Goal: Find specific page/section

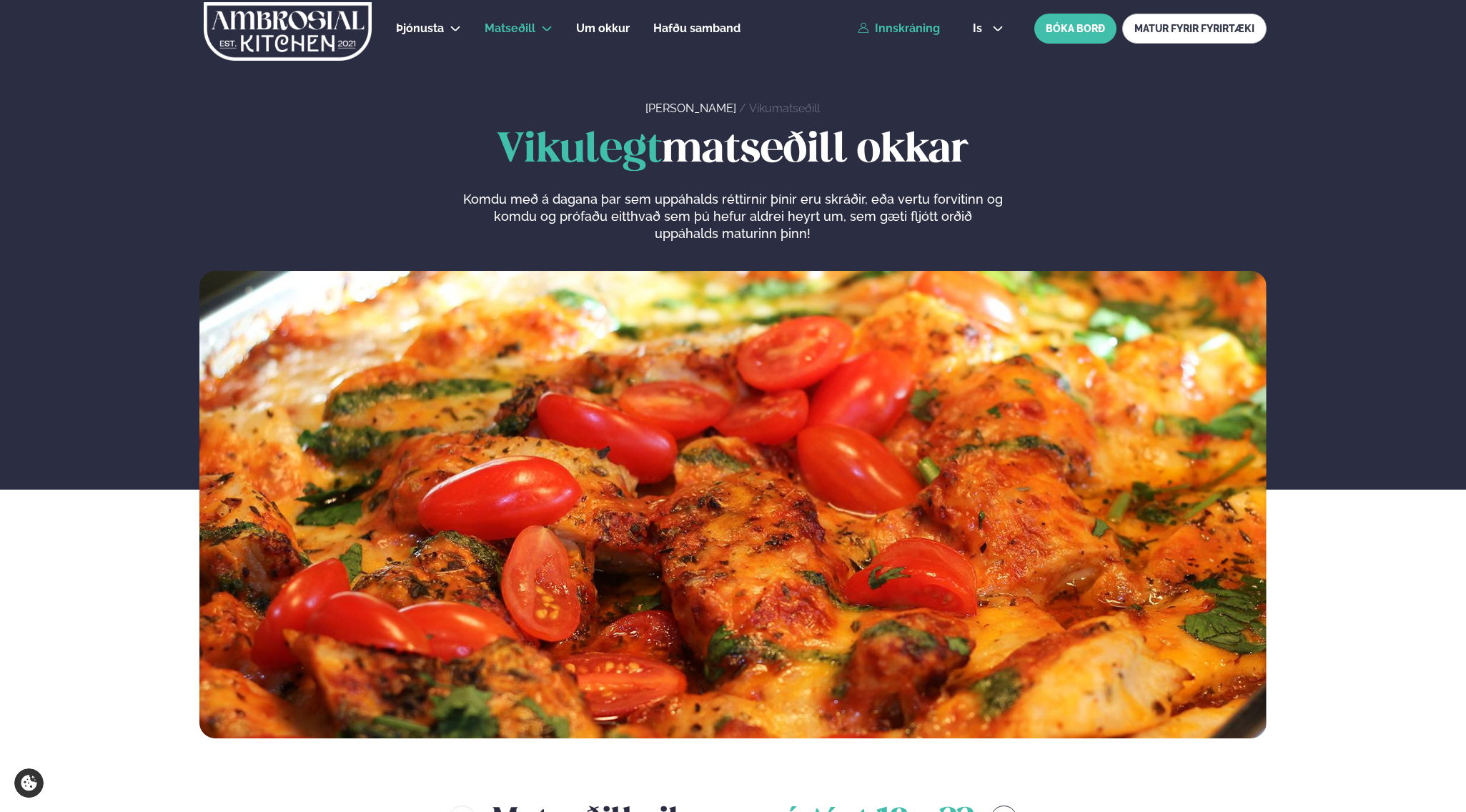
click at [919, 27] on link "Innskráning" at bounding box center [899, 29] width 82 height 13
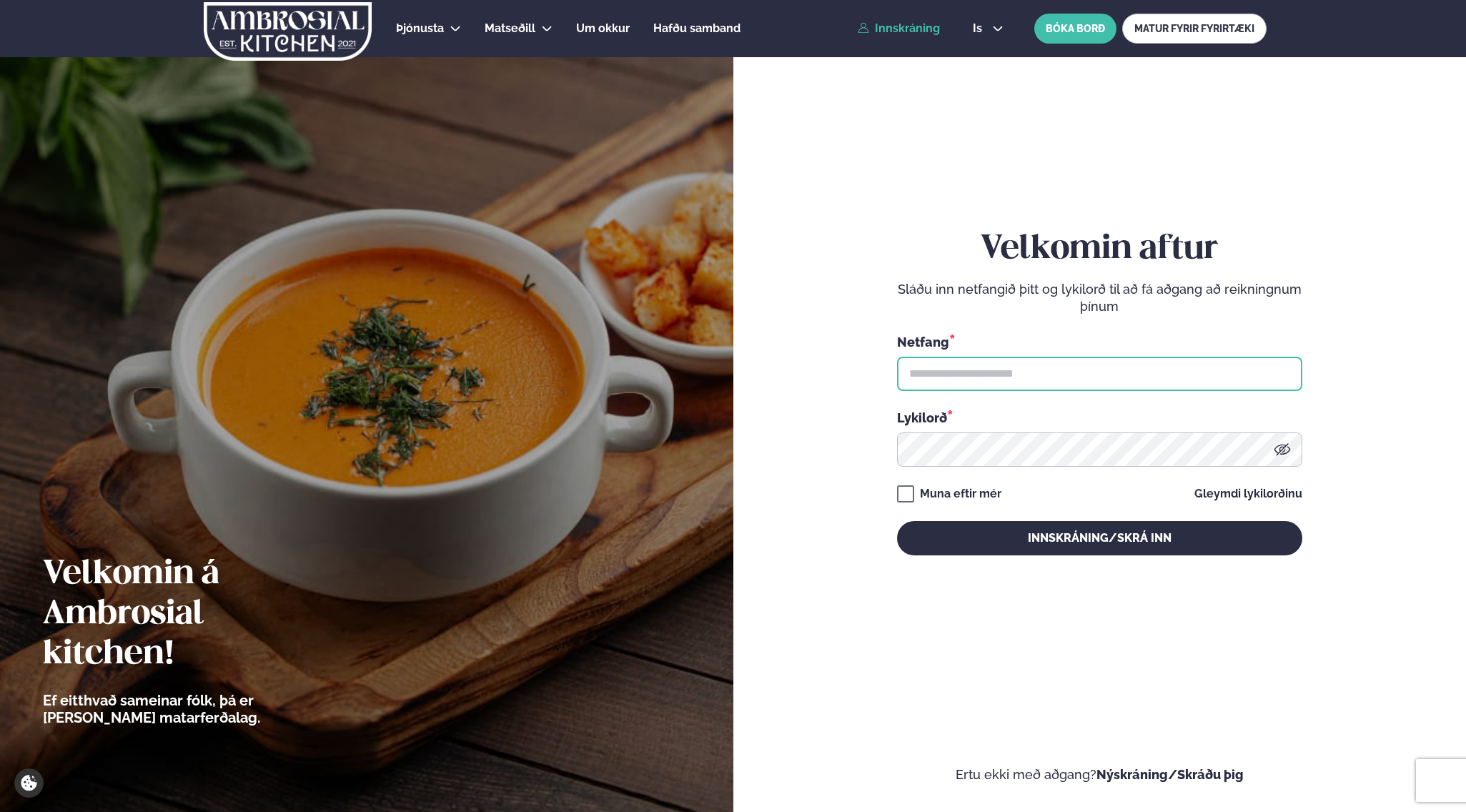
click at [1016, 376] on input "text" at bounding box center [1100, 373] width 405 height 34
type input "**********"
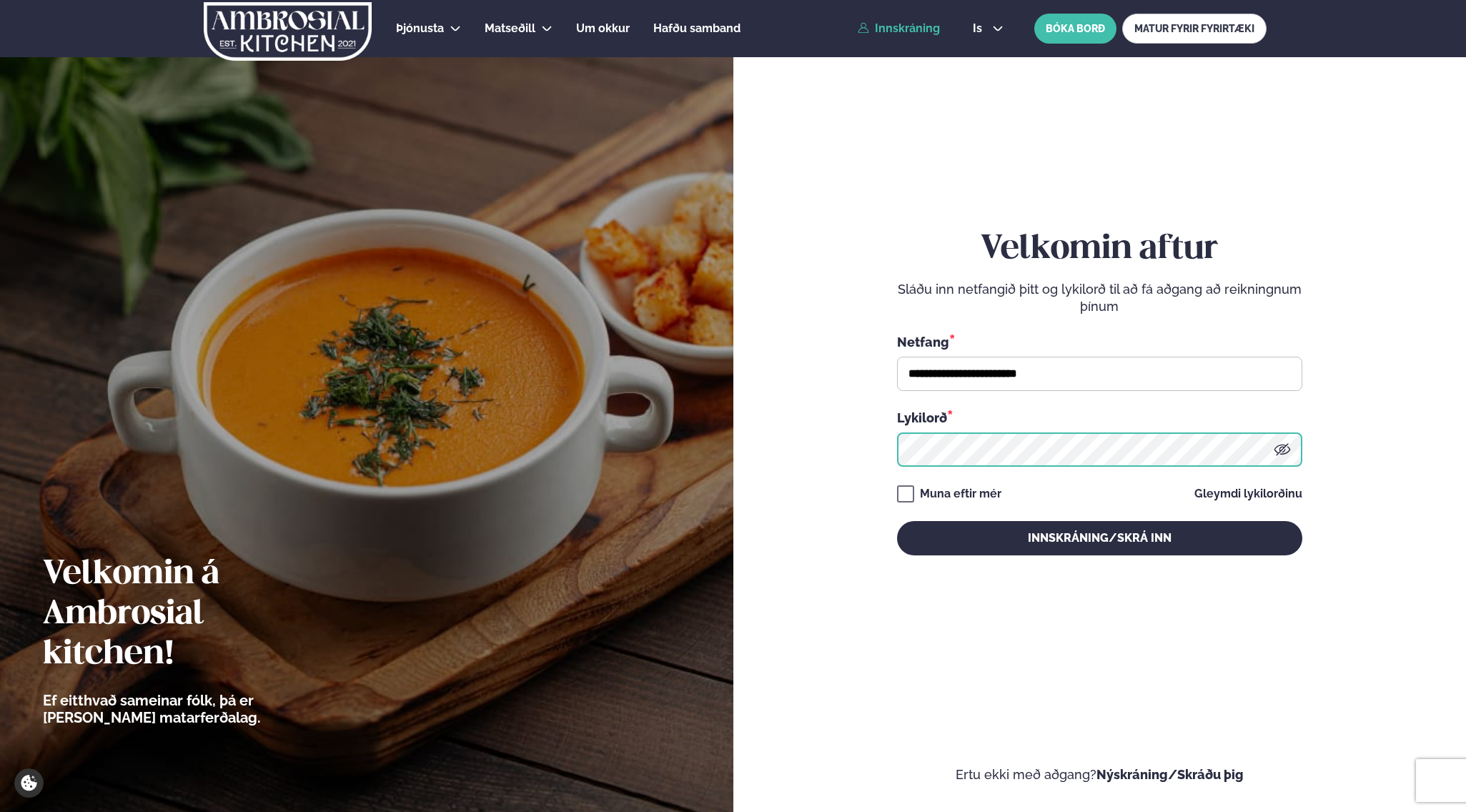
click at [897, 521] on button "Innskráning/Skrá inn" at bounding box center [1100, 538] width 405 height 34
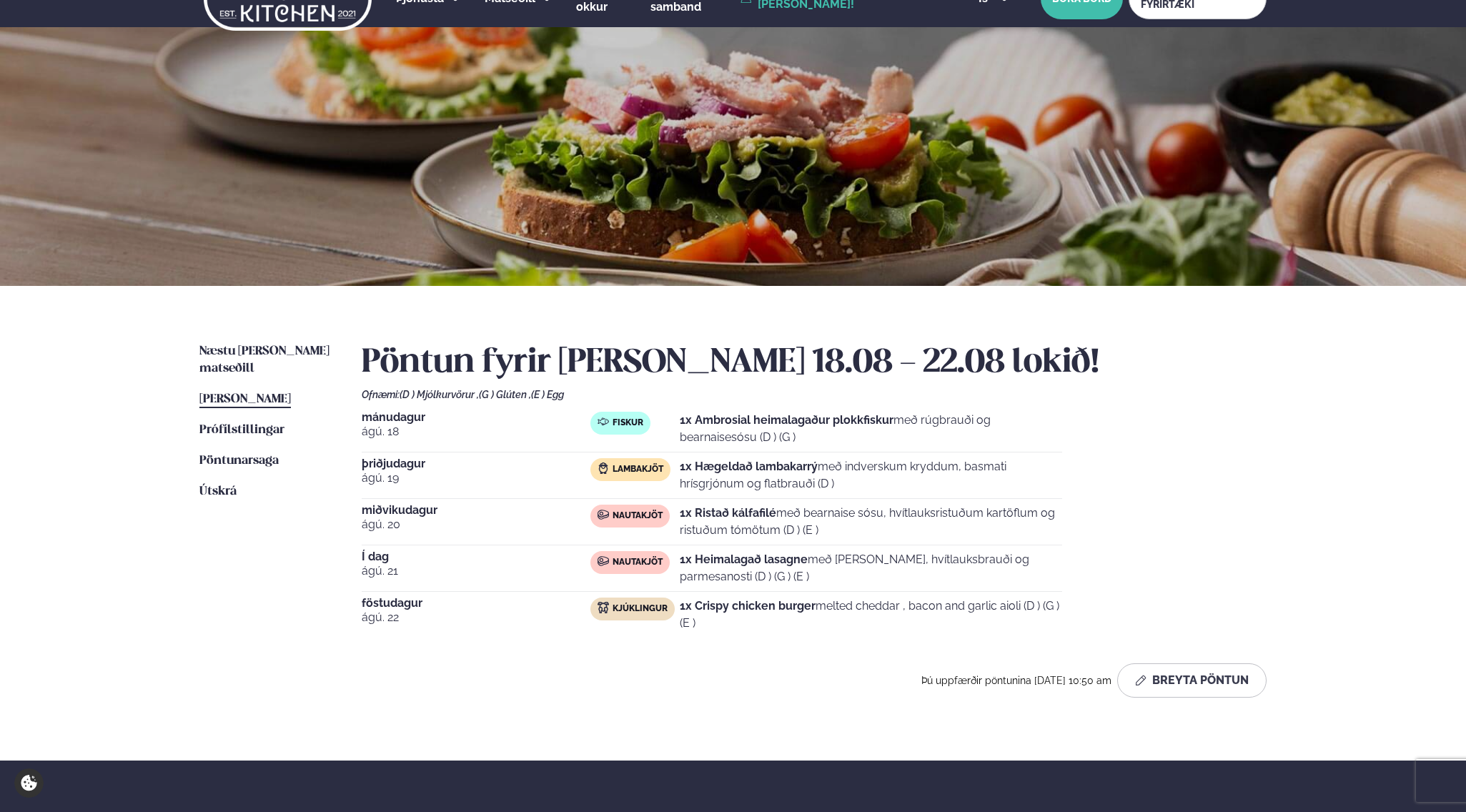
scroll to position [32, 0]
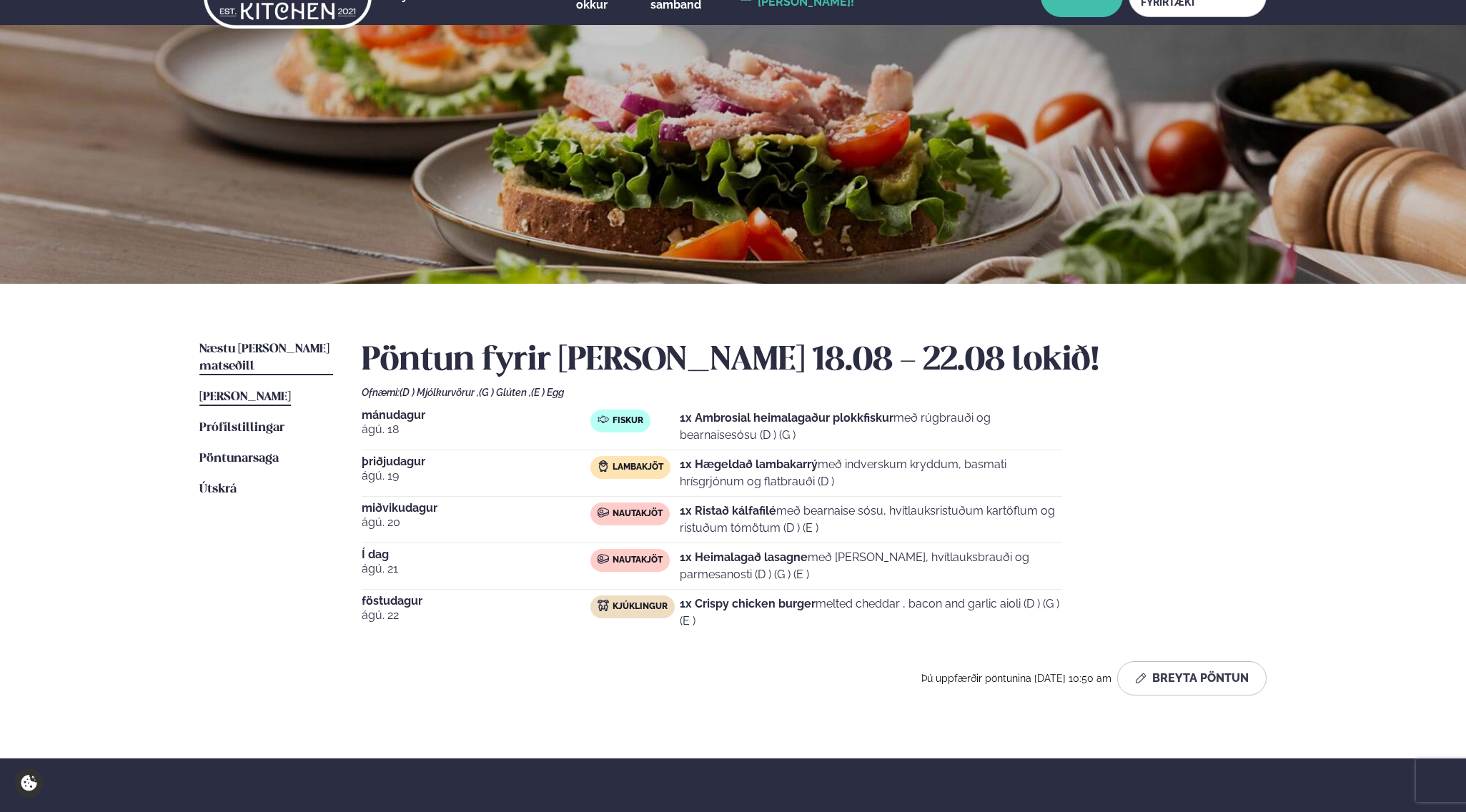
click at [267, 347] on span "Næstu [PERSON_NAME] matseðill" at bounding box center [265, 358] width 130 height 29
